Goal: Check status: Check status

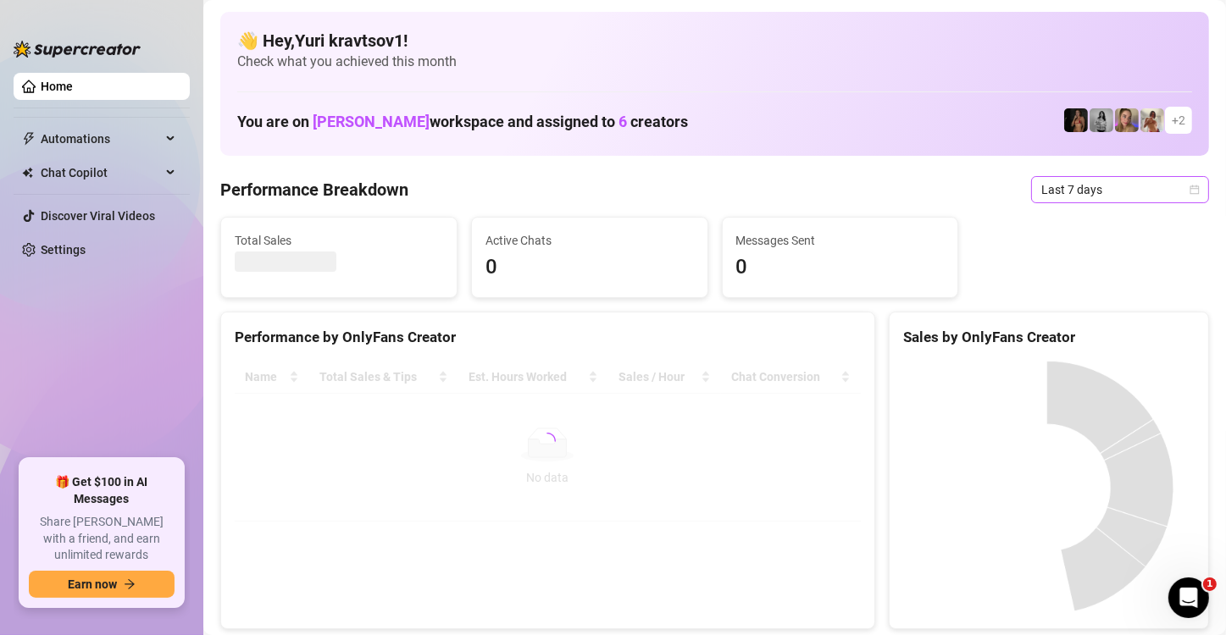
click at [1190, 190] on icon "calendar" at bounding box center [1195, 190] width 10 height 10
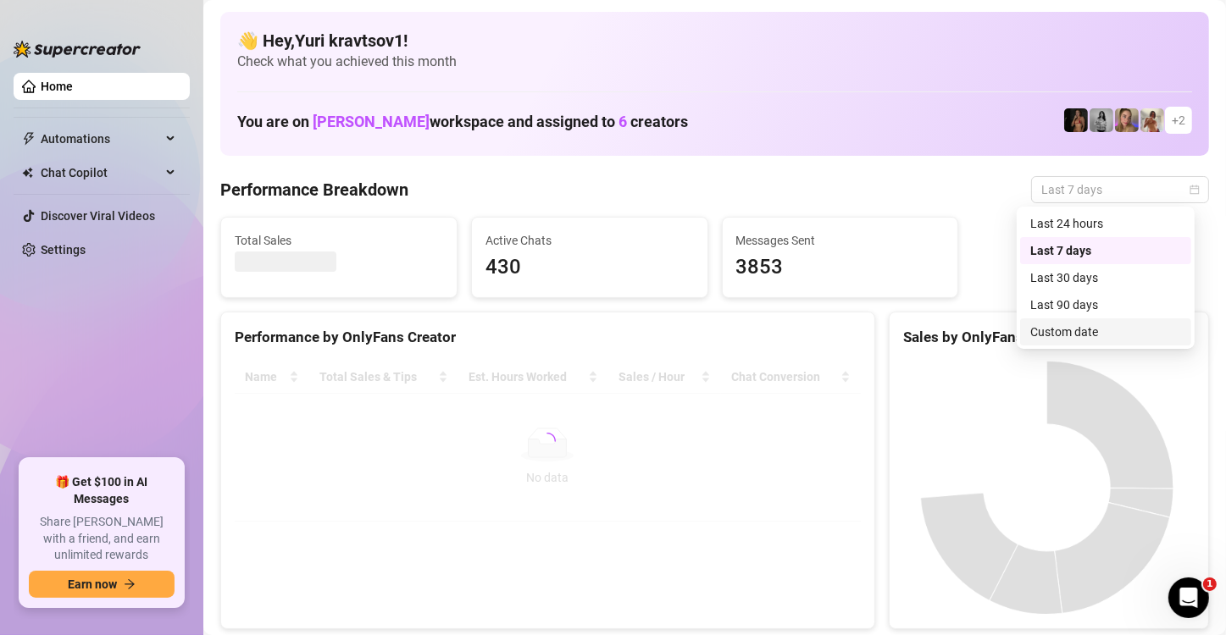
click at [1107, 331] on div "Custom date" at bounding box center [1105, 332] width 151 height 19
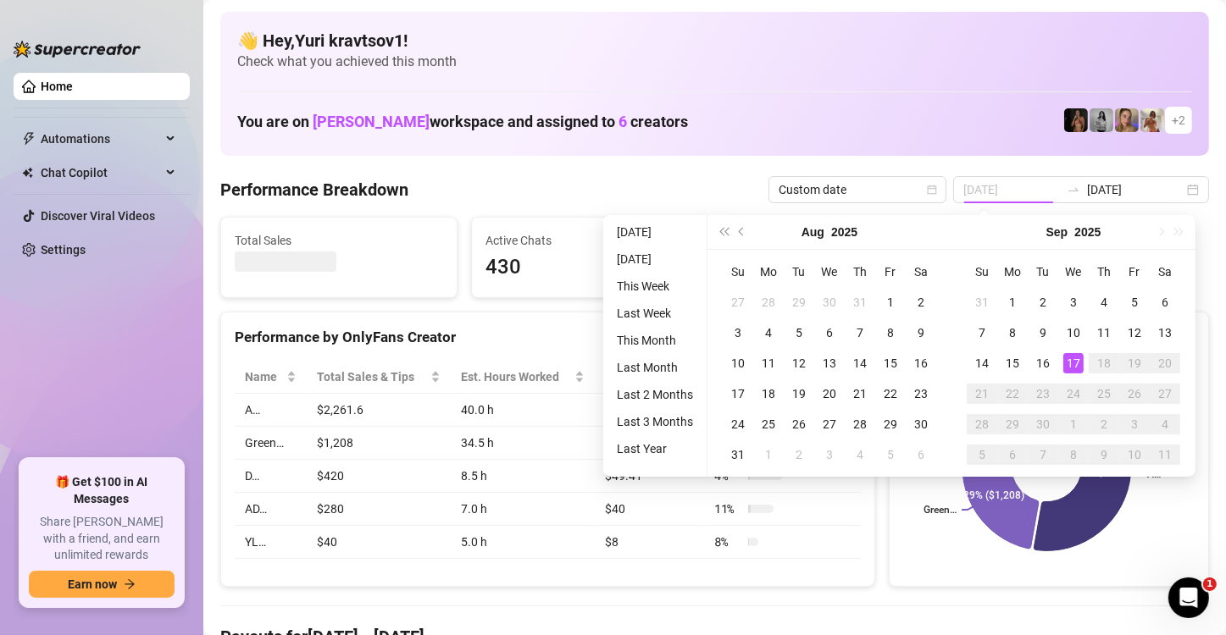
click at [1074, 356] on div "17" at bounding box center [1073, 363] width 20 height 20
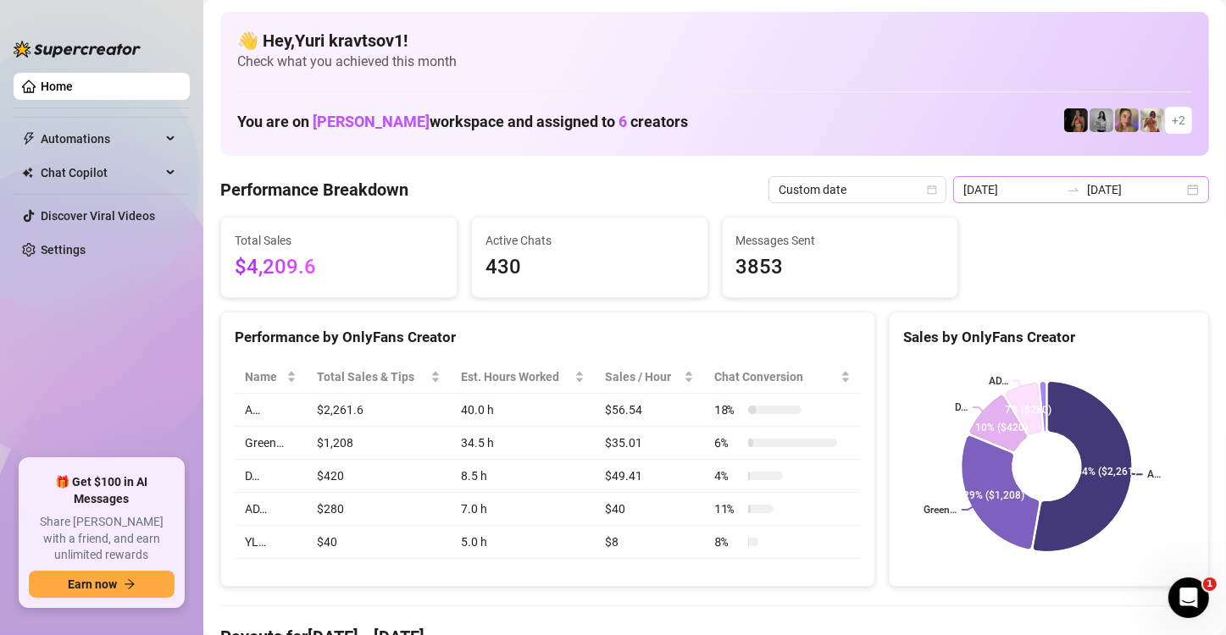
click at [1179, 184] on div "[DATE] [DATE]" at bounding box center [1081, 189] width 256 height 27
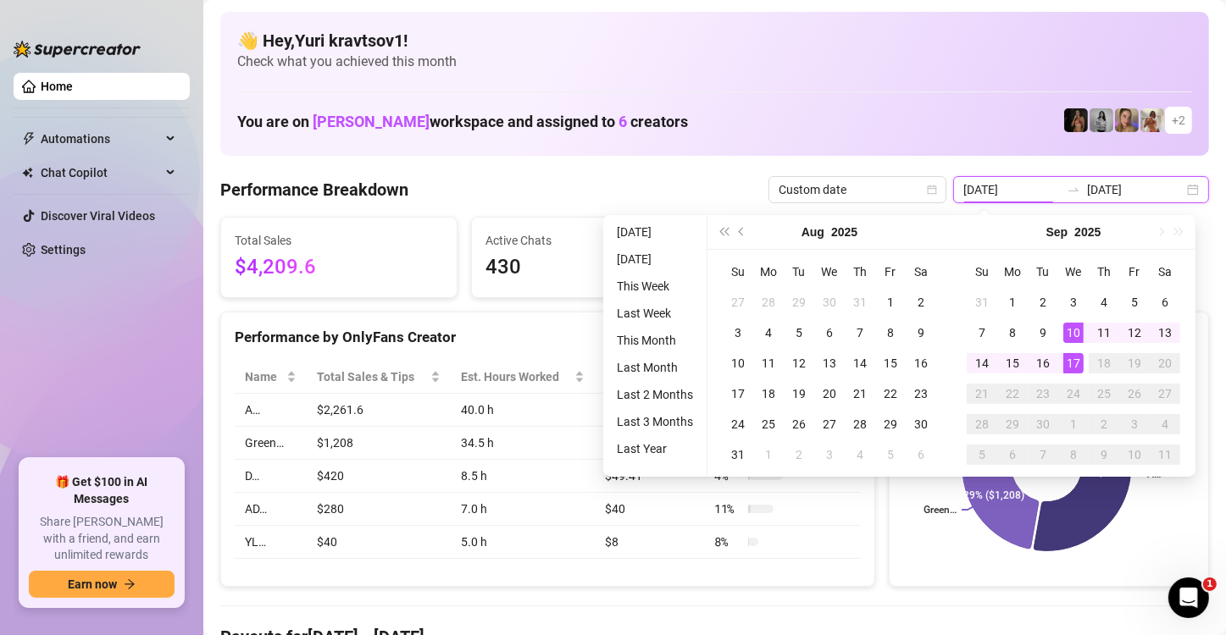
type input "[DATE]"
click at [1074, 365] on div "17" at bounding box center [1073, 363] width 20 height 20
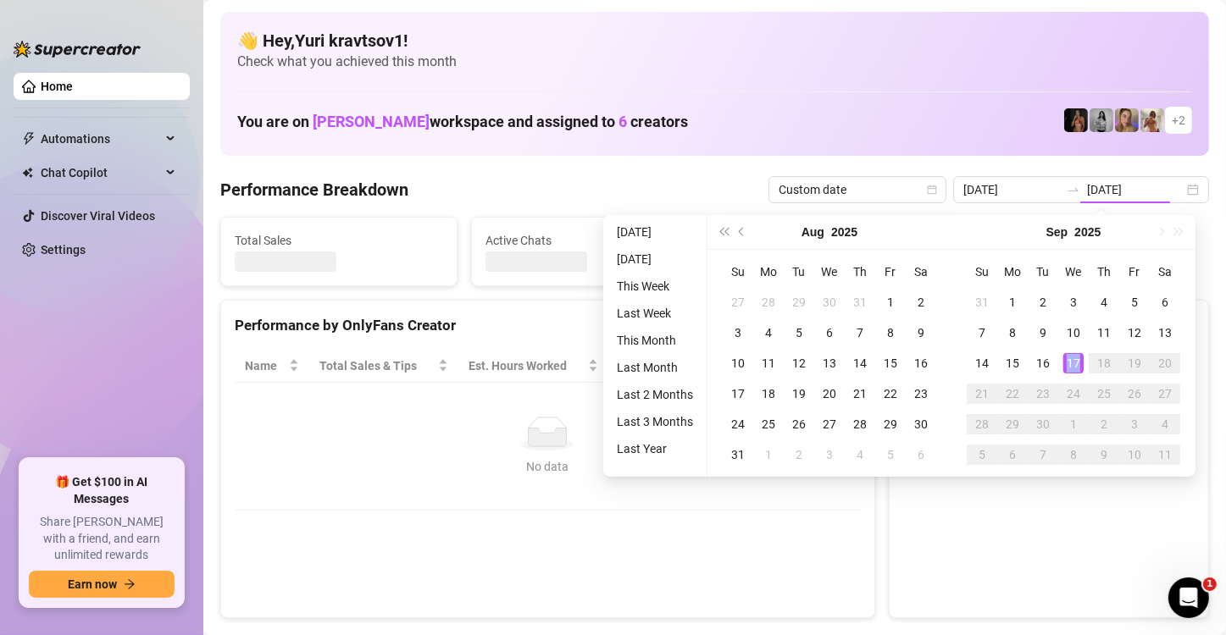
type input "[DATE]"
